Goal: Check status: Check status

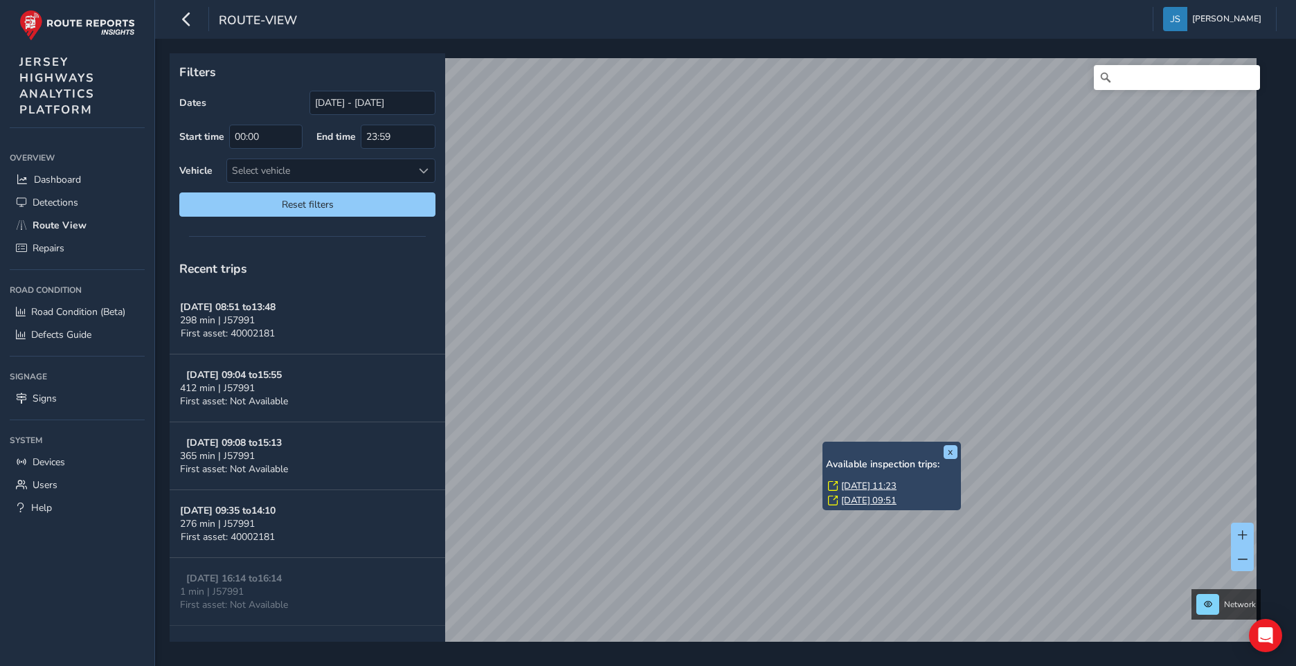
click at [883, 483] on link "[DATE] 11:23" at bounding box center [868, 486] width 55 height 12
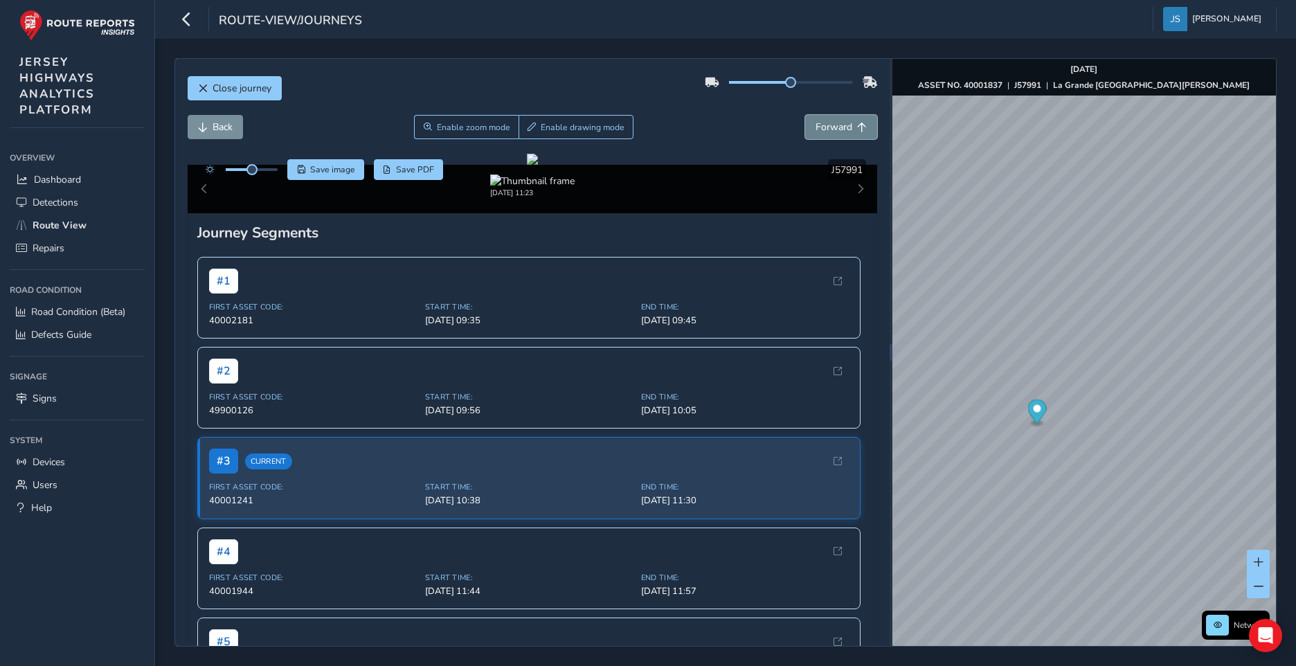
click at [836, 130] on span "Forward" at bounding box center [834, 127] width 37 height 13
drag, startPoint x: 560, startPoint y: 291, endPoint x: 663, endPoint y: 265, distance: 107.0
click at [538, 165] on div at bounding box center [532, 159] width 11 height 11
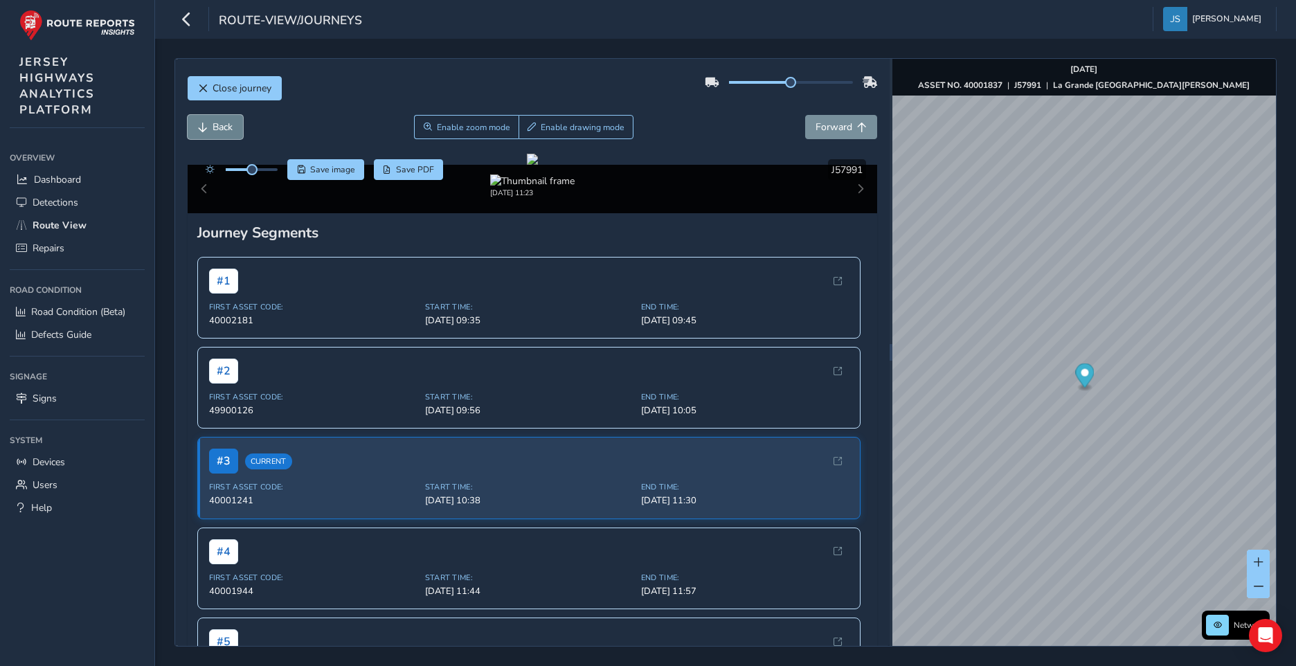
click at [215, 123] on span "Back" at bounding box center [223, 127] width 20 height 13
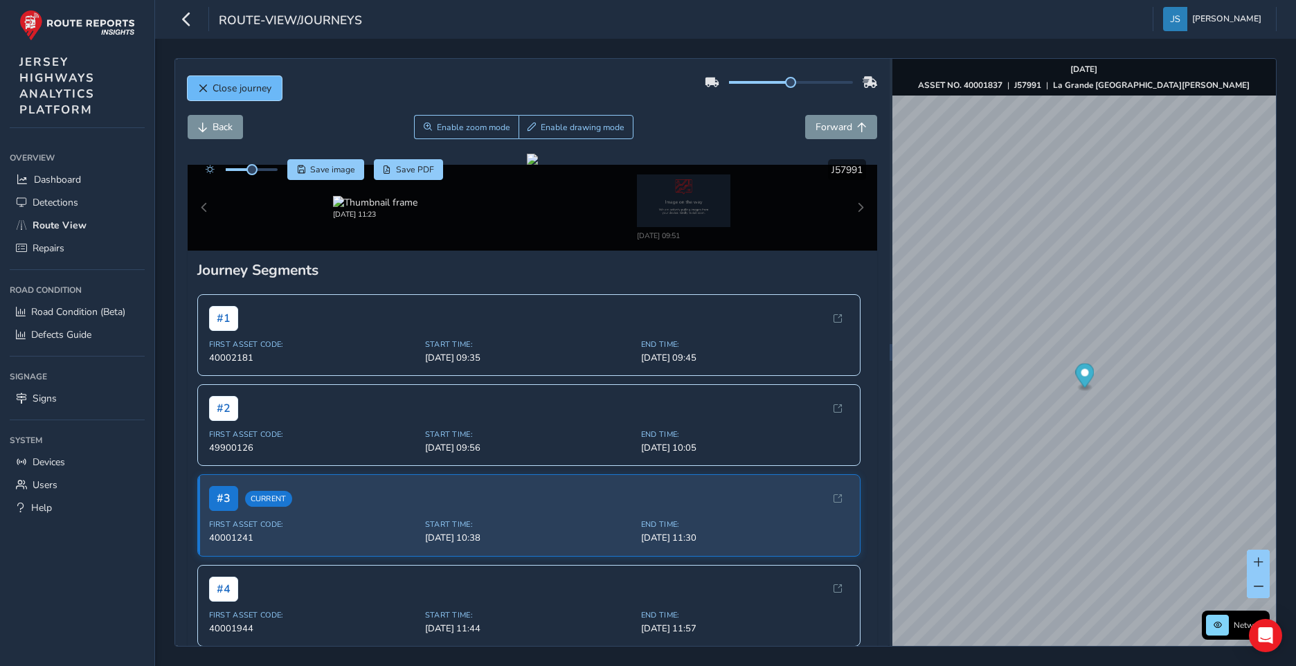
click at [221, 88] on span "Close journey" at bounding box center [242, 88] width 59 height 13
